Goal: Information Seeking & Learning: Understand process/instructions

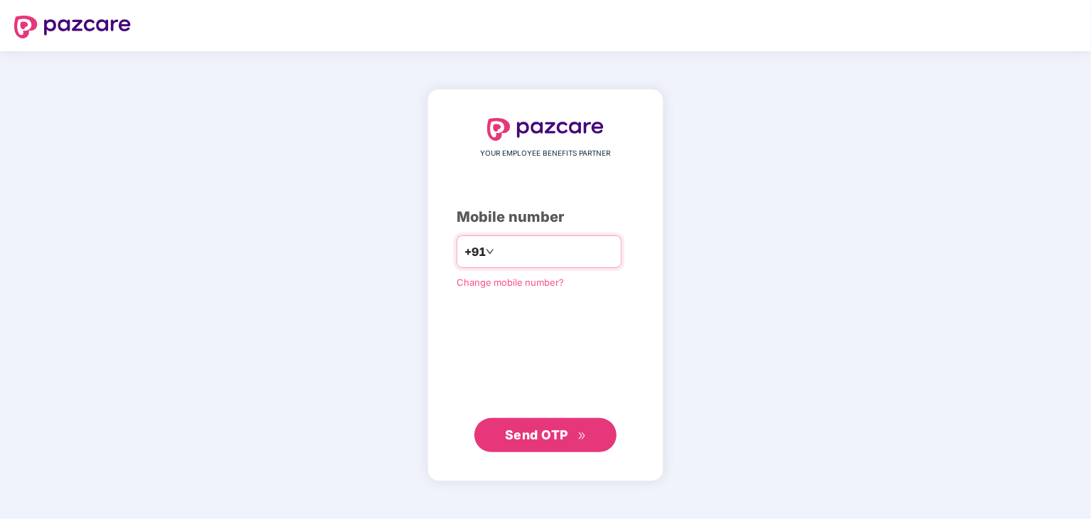
click at [543, 252] on input "number" at bounding box center [555, 251] width 117 height 23
type input "**********"
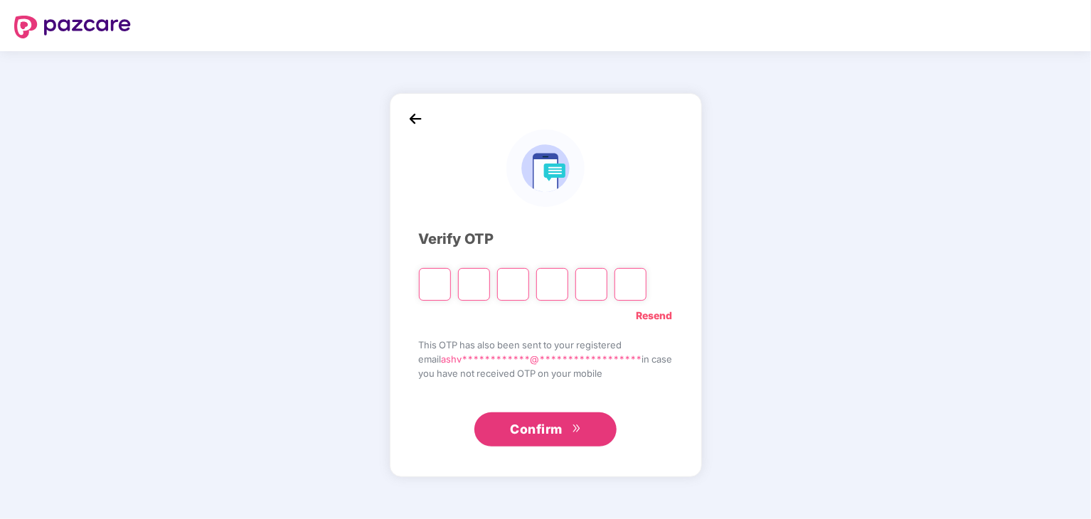
type input "*"
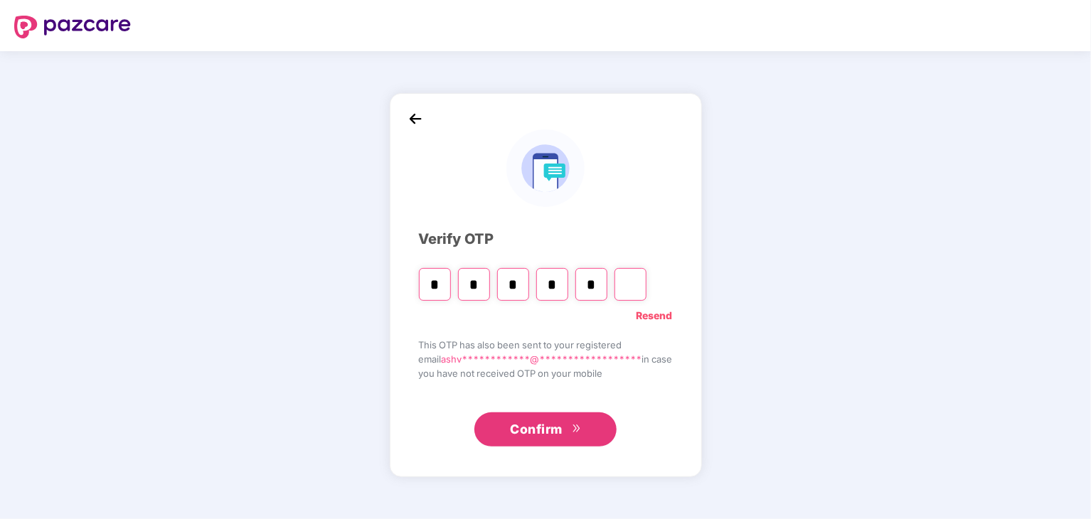
type input "*"
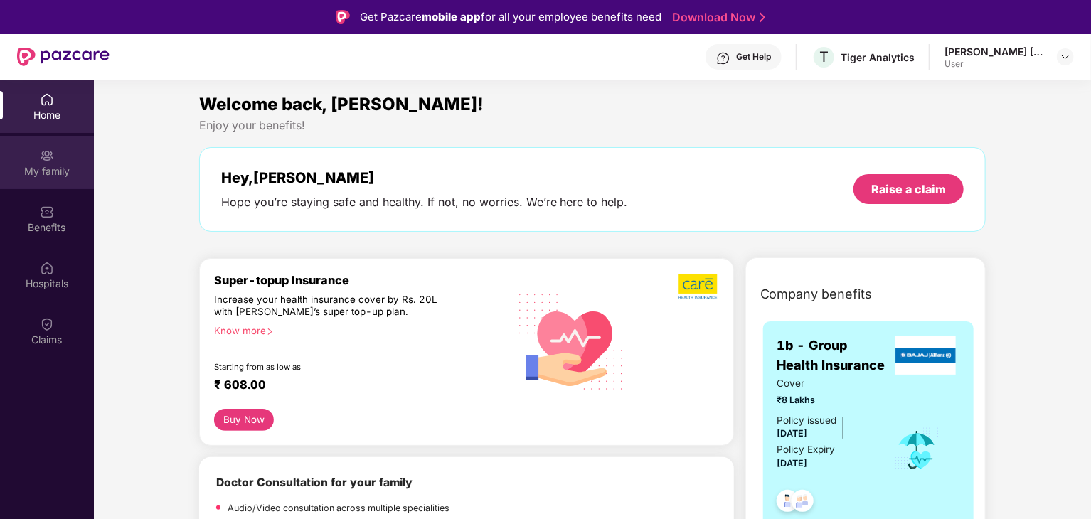
click at [41, 177] on div "My family" at bounding box center [47, 171] width 94 height 14
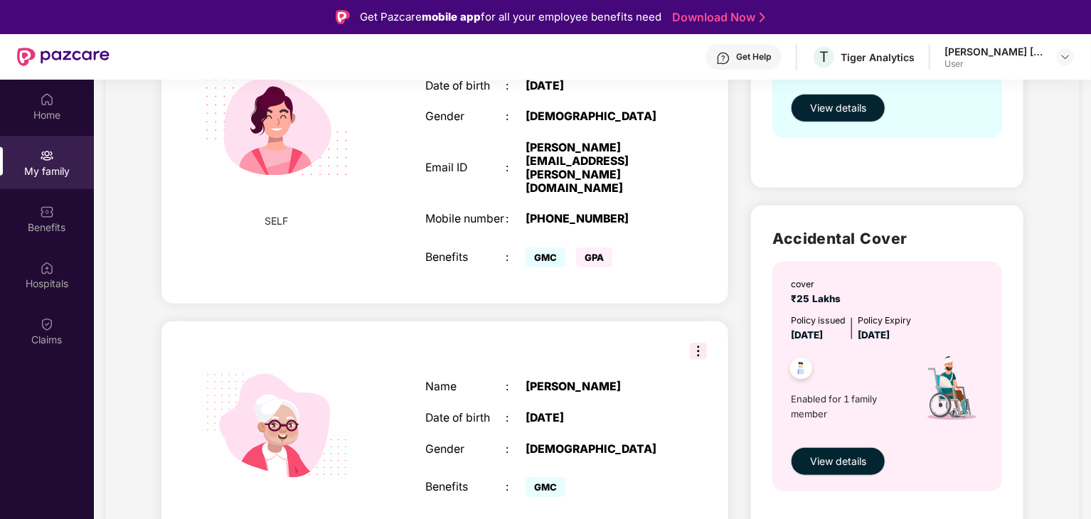
scroll to position [80, 0]
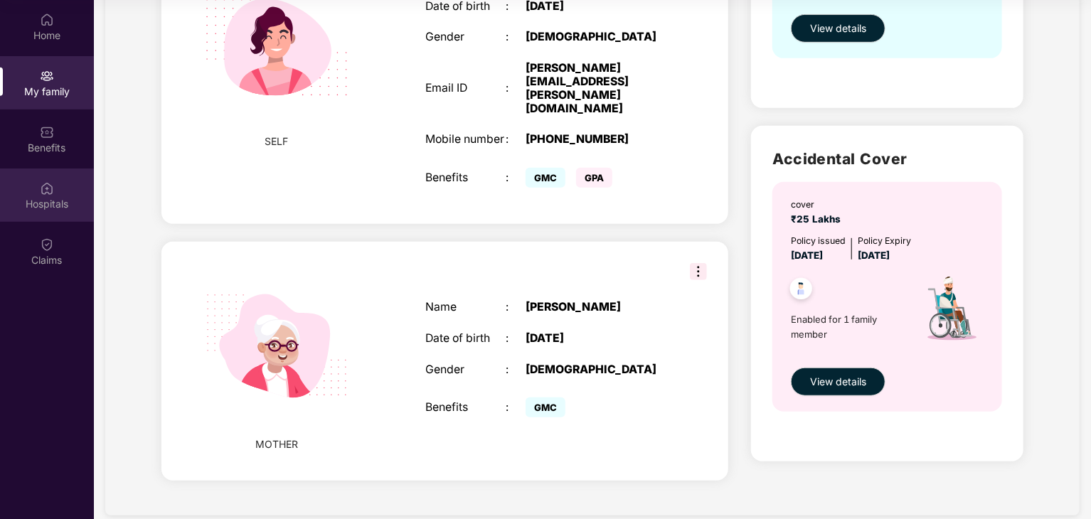
click at [46, 191] on img at bounding box center [47, 188] width 14 height 14
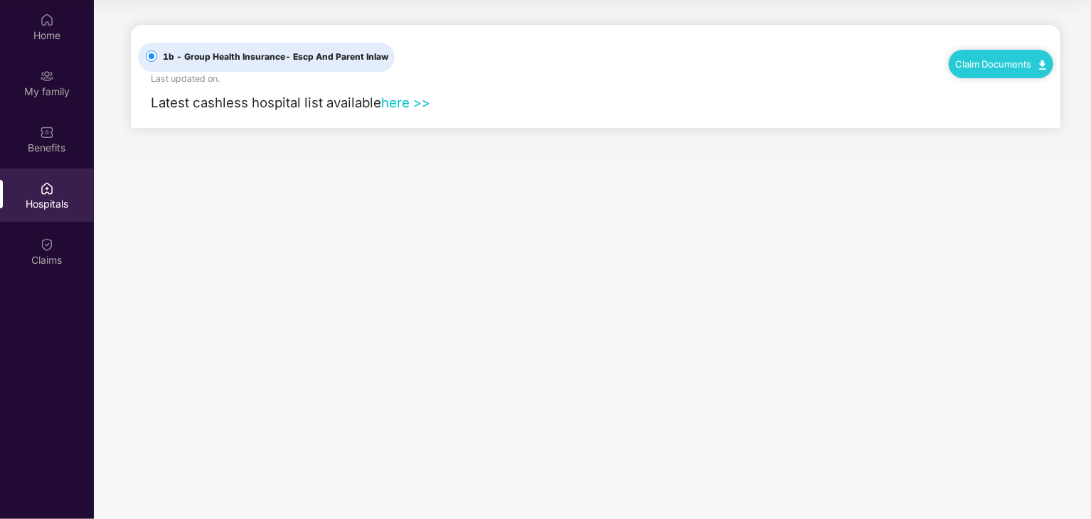
click at [339, 317] on main "1b - Group Health Insurance - Escp And Parent Inlaw Last updated on . Claim Doc…" at bounding box center [592, 259] width 997 height 519
click at [48, 137] on img at bounding box center [47, 132] width 14 height 14
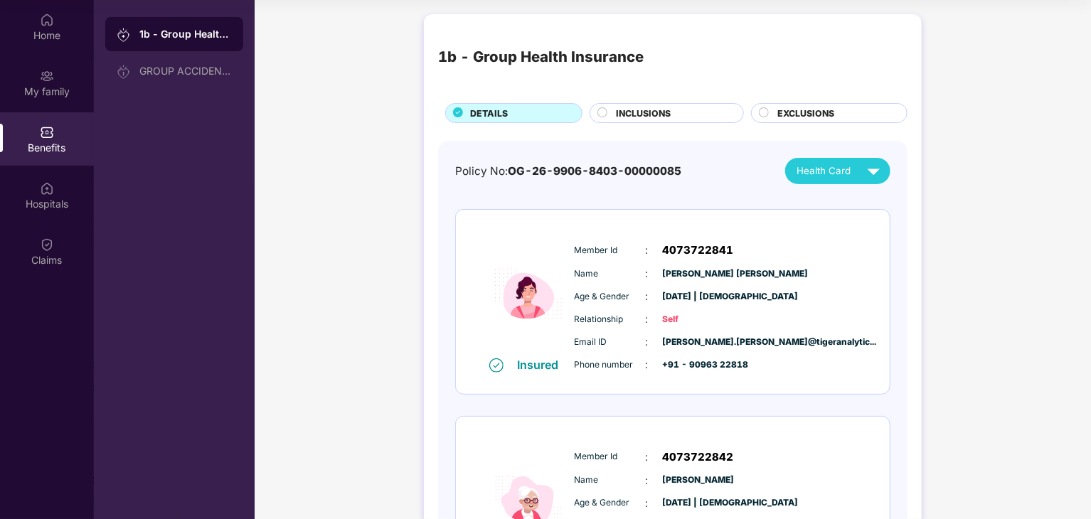
click at [649, 114] on span "INCLUSIONS" at bounding box center [643, 114] width 55 height 14
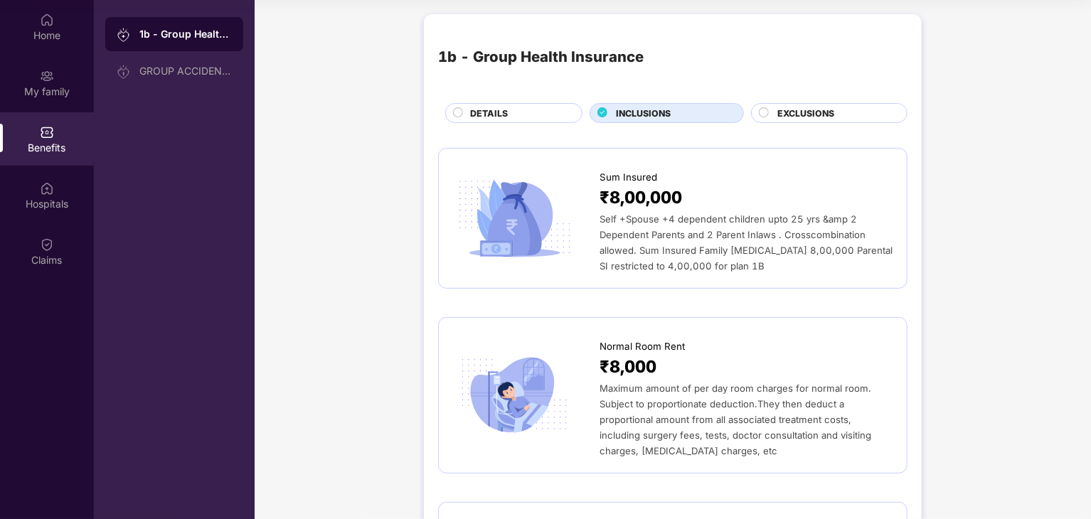
click at [760, 113] on circle at bounding box center [764, 112] width 9 height 9
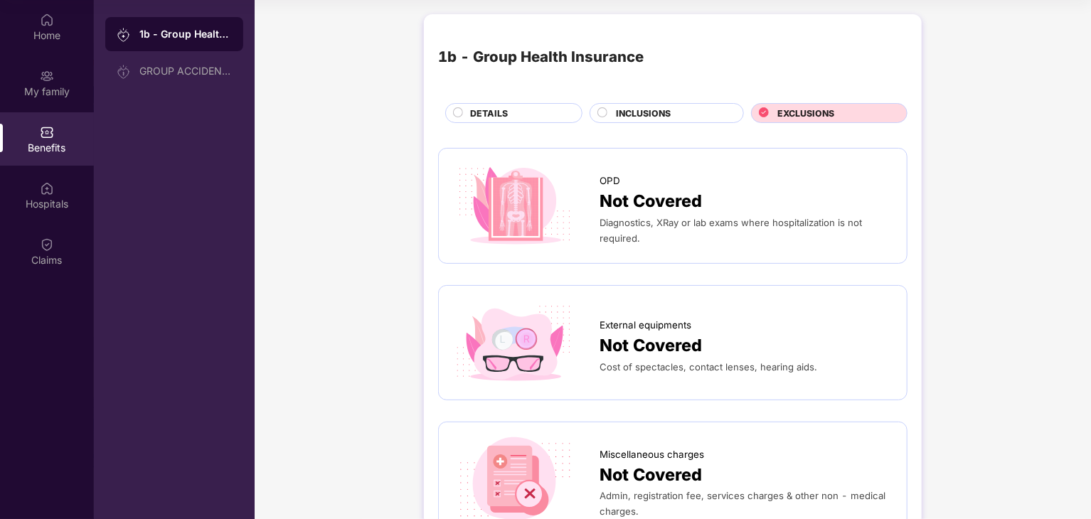
click at [600, 115] on circle at bounding box center [602, 112] width 9 height 9
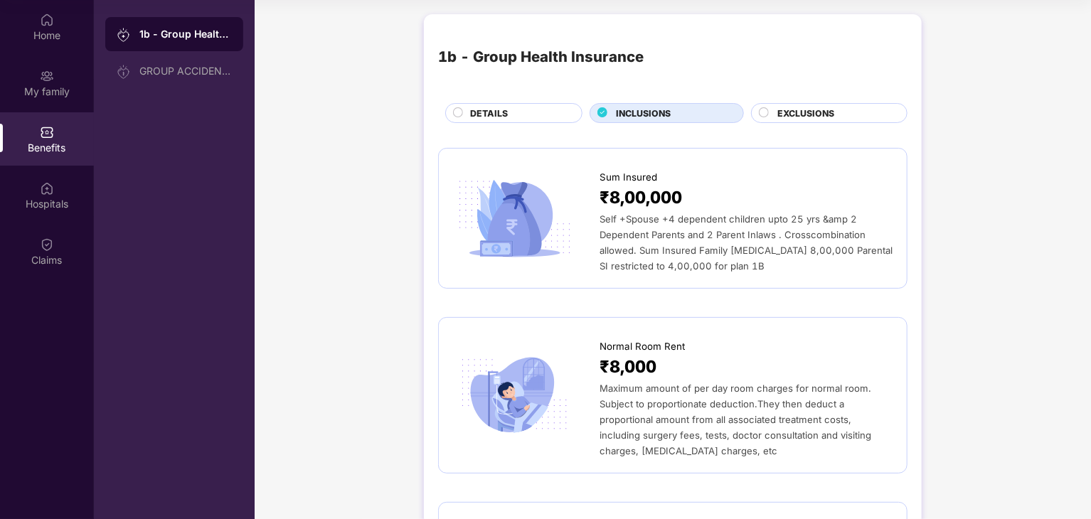
click at [783, 103] on div "EXCLUSIONS" at bounding box center [829, 113] width 156 height 20
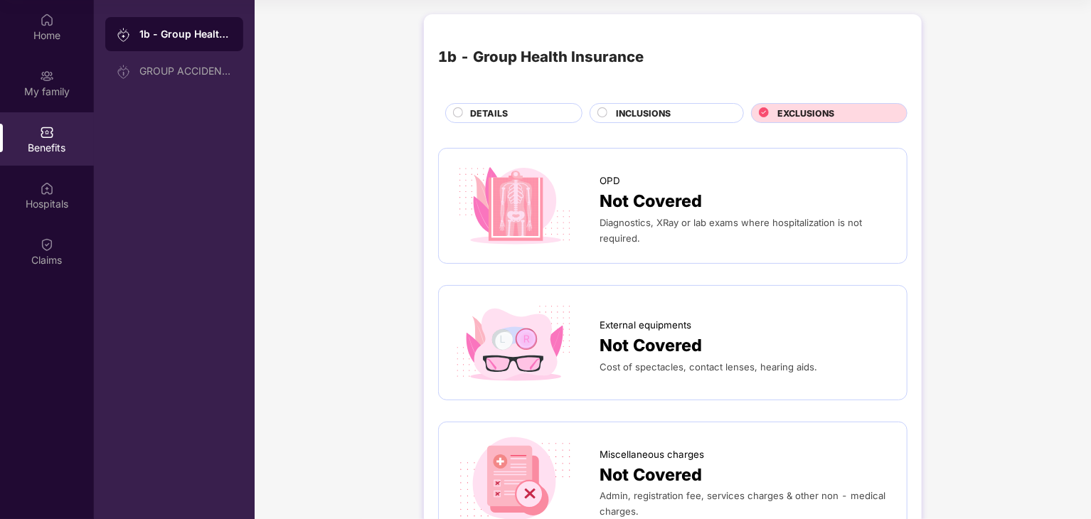
click at [600, 116] on circle at bounding box center [602, 112] width 9 height 9
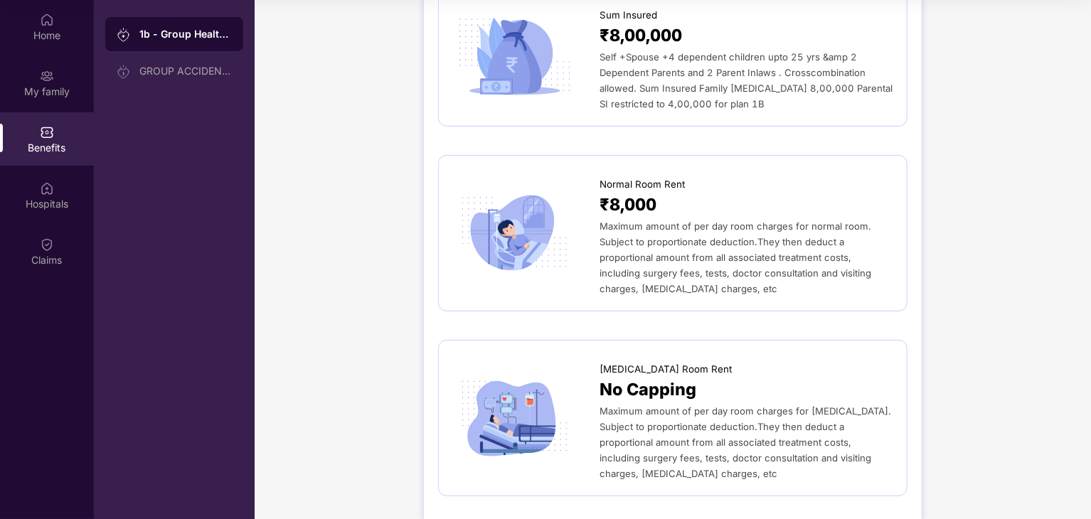
scroll to position [155, 0]
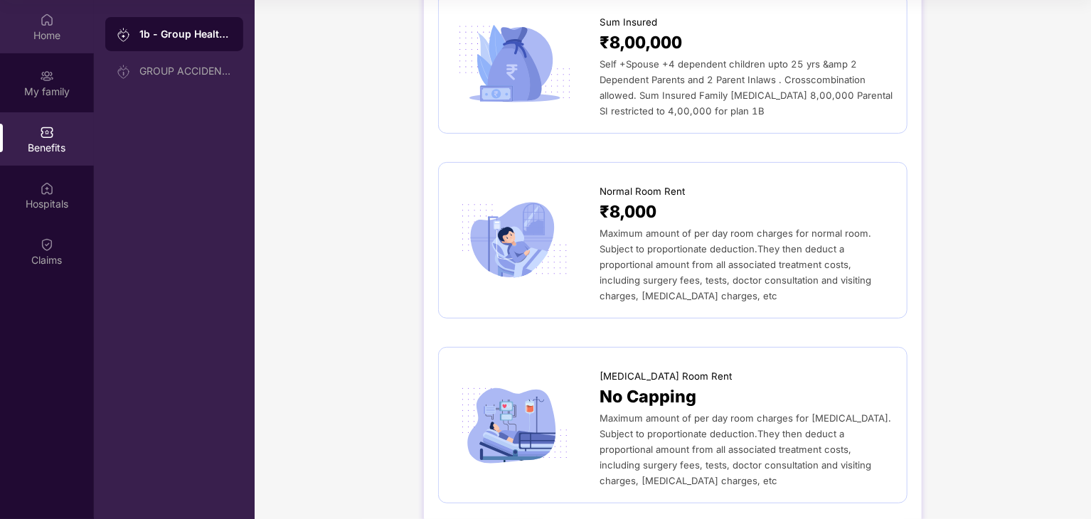
click at [44, 27] on div "Home" at bounding box center [47, 26] width 94 height 53
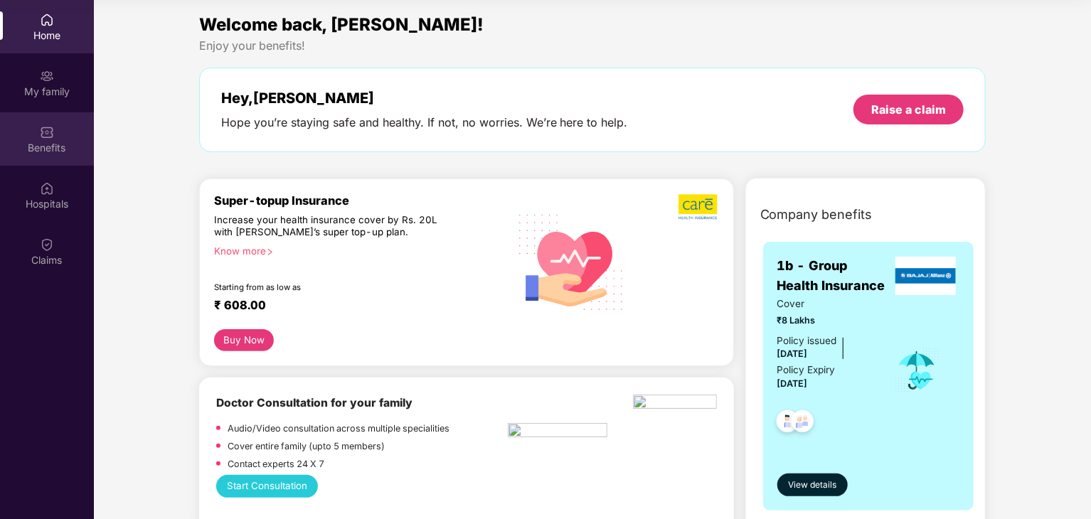
click at [48, 154] on div "Benefits" at bounding box center [47, 138] width 94 height 53
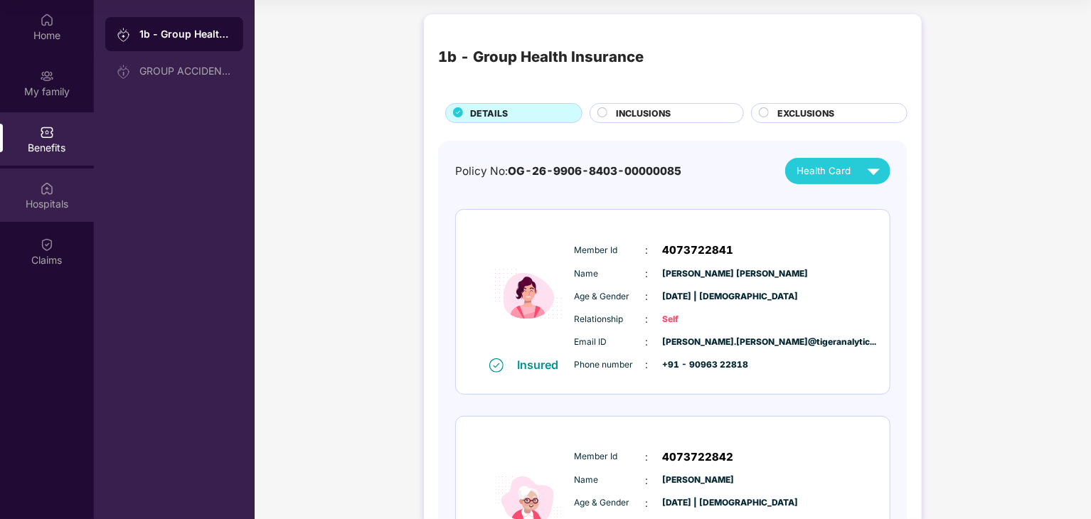
click at [46, 194] on img at bounding box center [47, 188] width 14 height 14
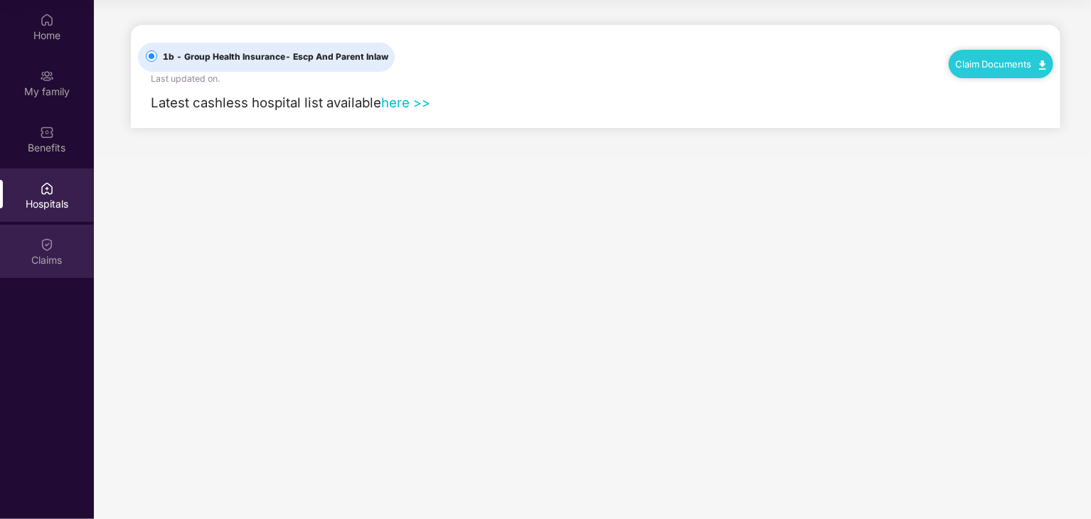
click at [50, 251] on div "Claims" at bounding box center [47, 251] width 94 height 53
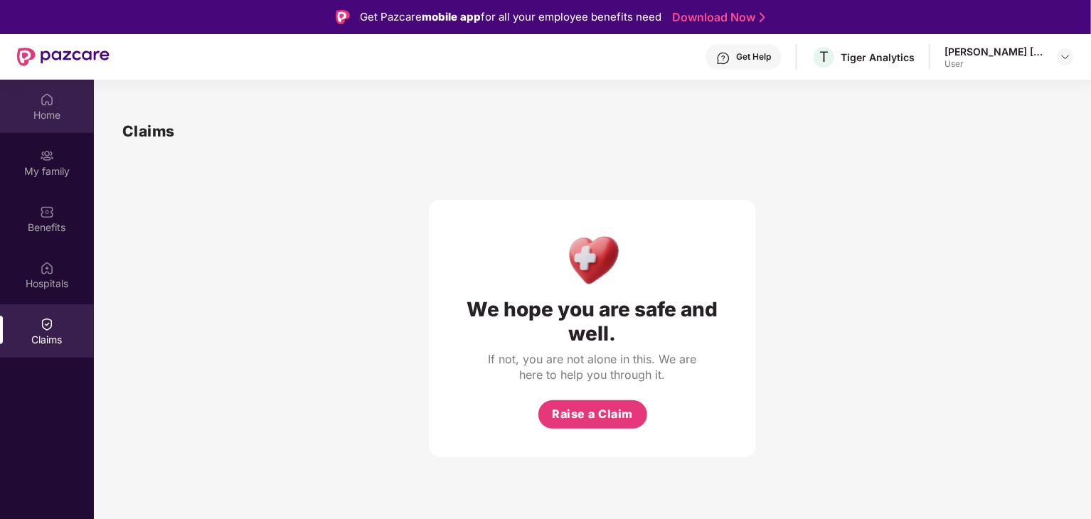
click at [48, 93] on img at bounding box center [47, 99] width 14 height 14
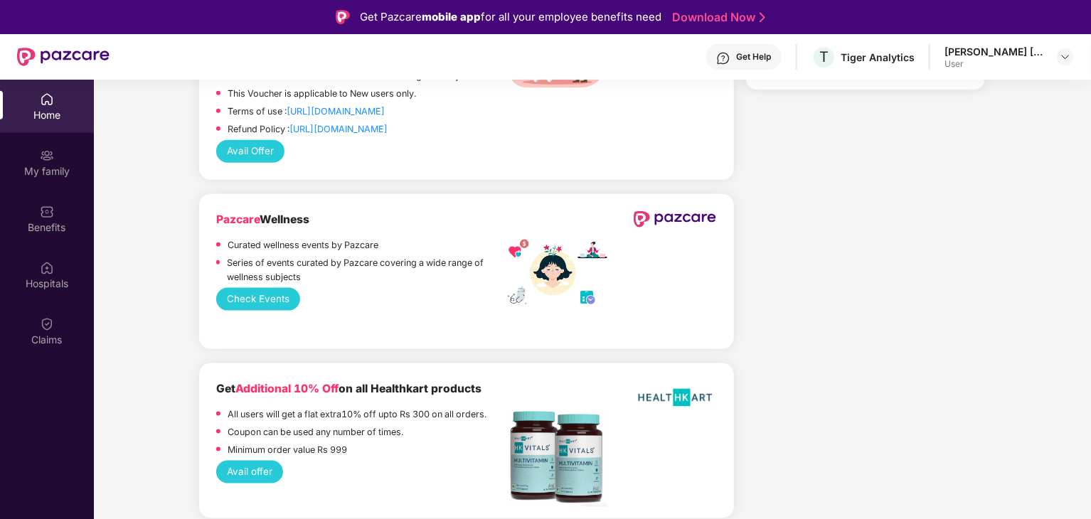
scroll to position [839, 0]
click at [255, 305] on button "Check Events" at bounding box center [258, 298] width 85 height 23
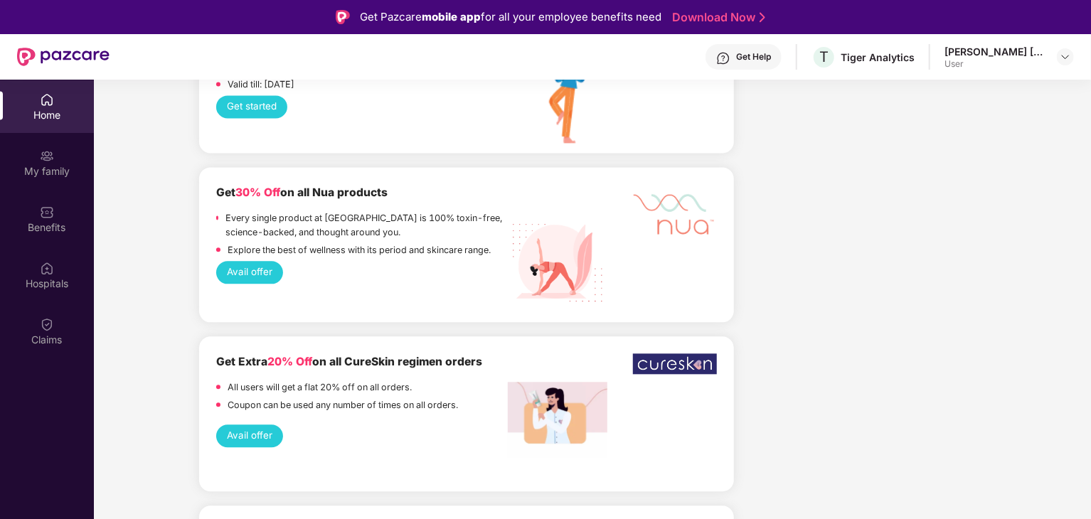
scroll to position [1542, 0]
click at [332, 223] on p "Every single product at [GEOGRAPHIC_DATA] is 100% toxin-free, science-backed, a…" at bounding box center [366, 225] width 282 height 28
copy p "Nua"
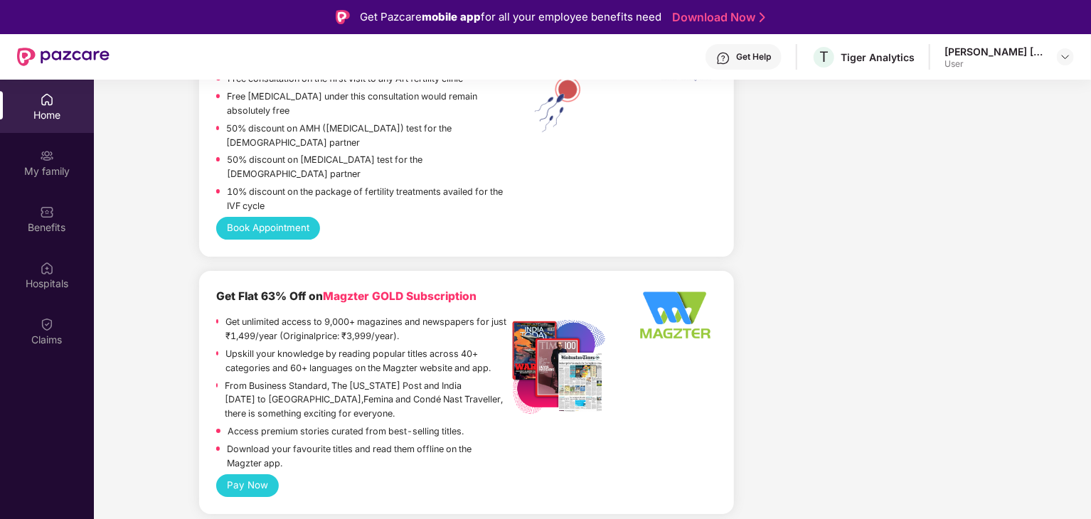
scroll to position [2364, 0]
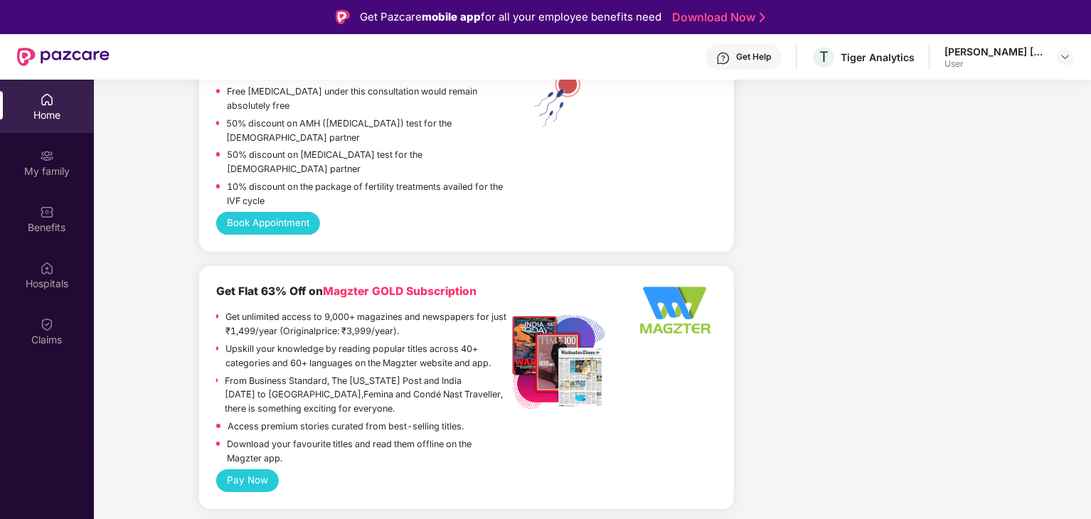
click at [331, 220] on div "Book Appointment" at bounding box center [466, 223] width 501 height 23
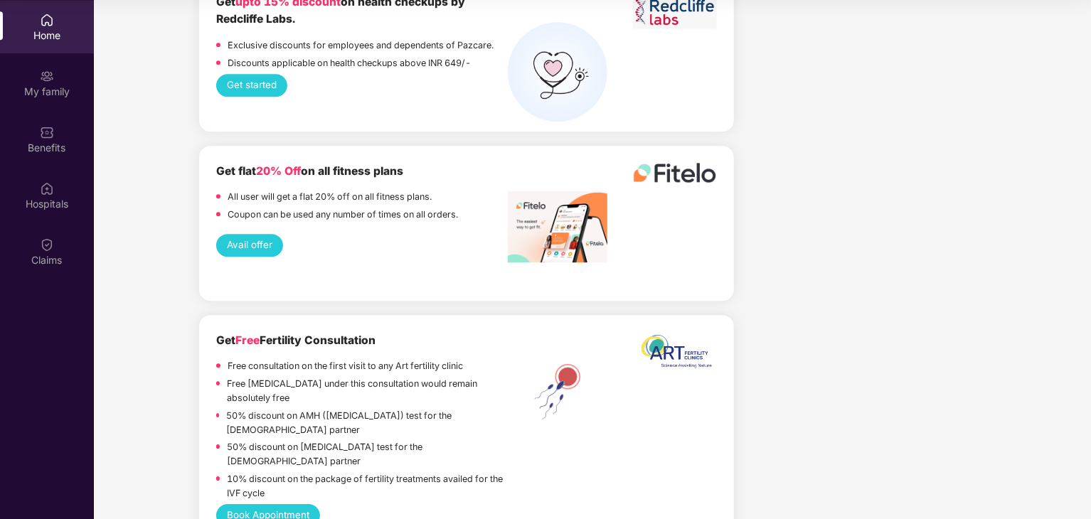
scroll to position [1962, 0]
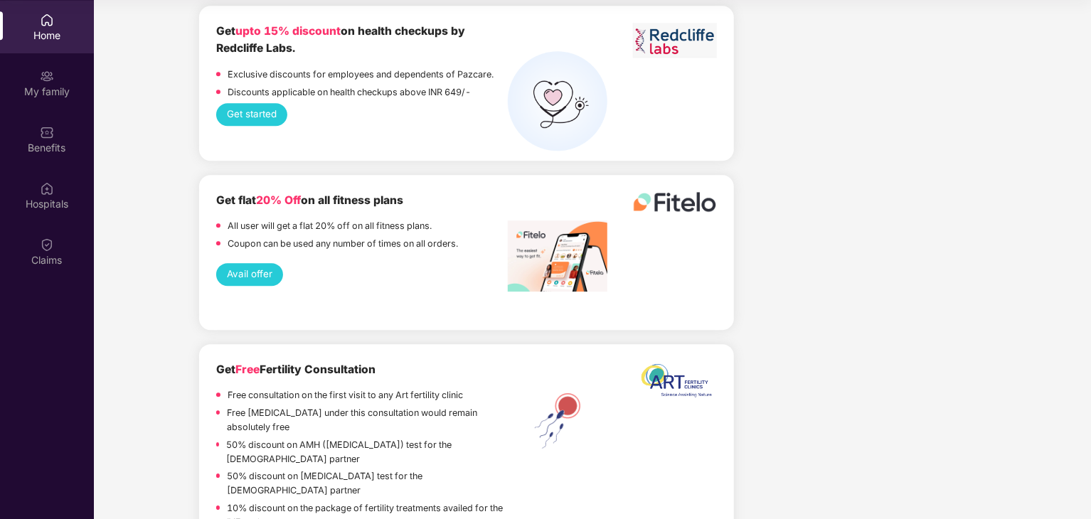
click at [243, 278] on button "Avail offer" at bounding box center [250, 274] width 68 height 23
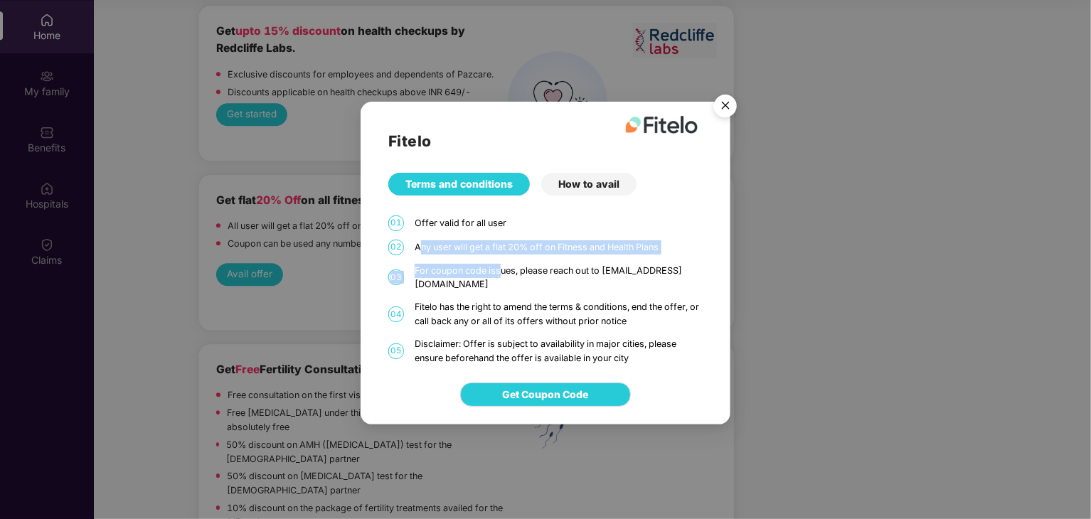
drag, startPoint x: 421, startPoint y: 256, endPoint x: 502, endPoint y: 270, distance: 82.3
click at [502, 270] on div "Fitelo Terms and conditions How to avail 01 Offer valid for all user 02 Any use…" at bounding box center [546, 234] width 370 height 264
click at [595, 187] on div "How to avail" at bounding box center [588, 184] width 95 height 23
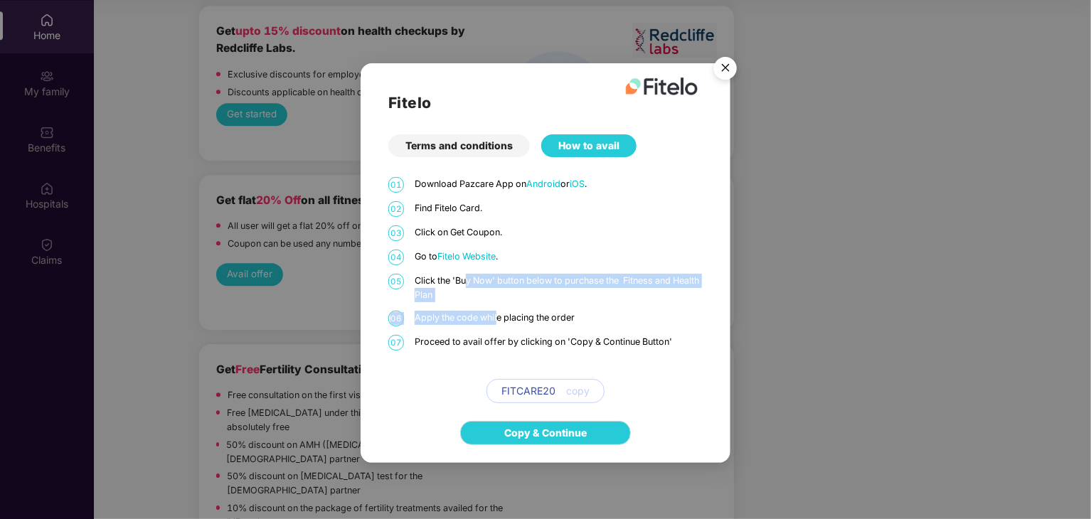
drag, startPoint x: 468, startPoint y: 282, endPoint x: 501, endPoint y: 319, distance: 49.4
click at [501, 319] on div "01 Download Pazcare App on Android or iOS . 02 Find Fitelo Card. 03 Click on Ge…" at bounding box center [545, 290] width 314 height 226
click at [595, 324] on p "Apply the code while placing the order" at bounding box center [559, 318] width 288 height 14
click at [728, 66] on img "Close" at bounding box center [726, 70] width 40 height 40
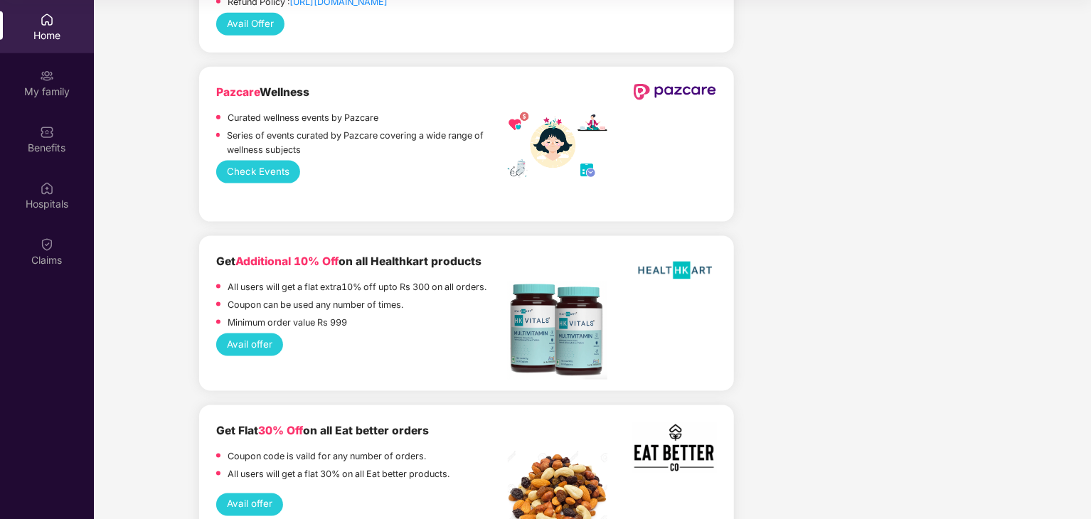
scroll to position [831, 0]
